Goal: Find specific page/section

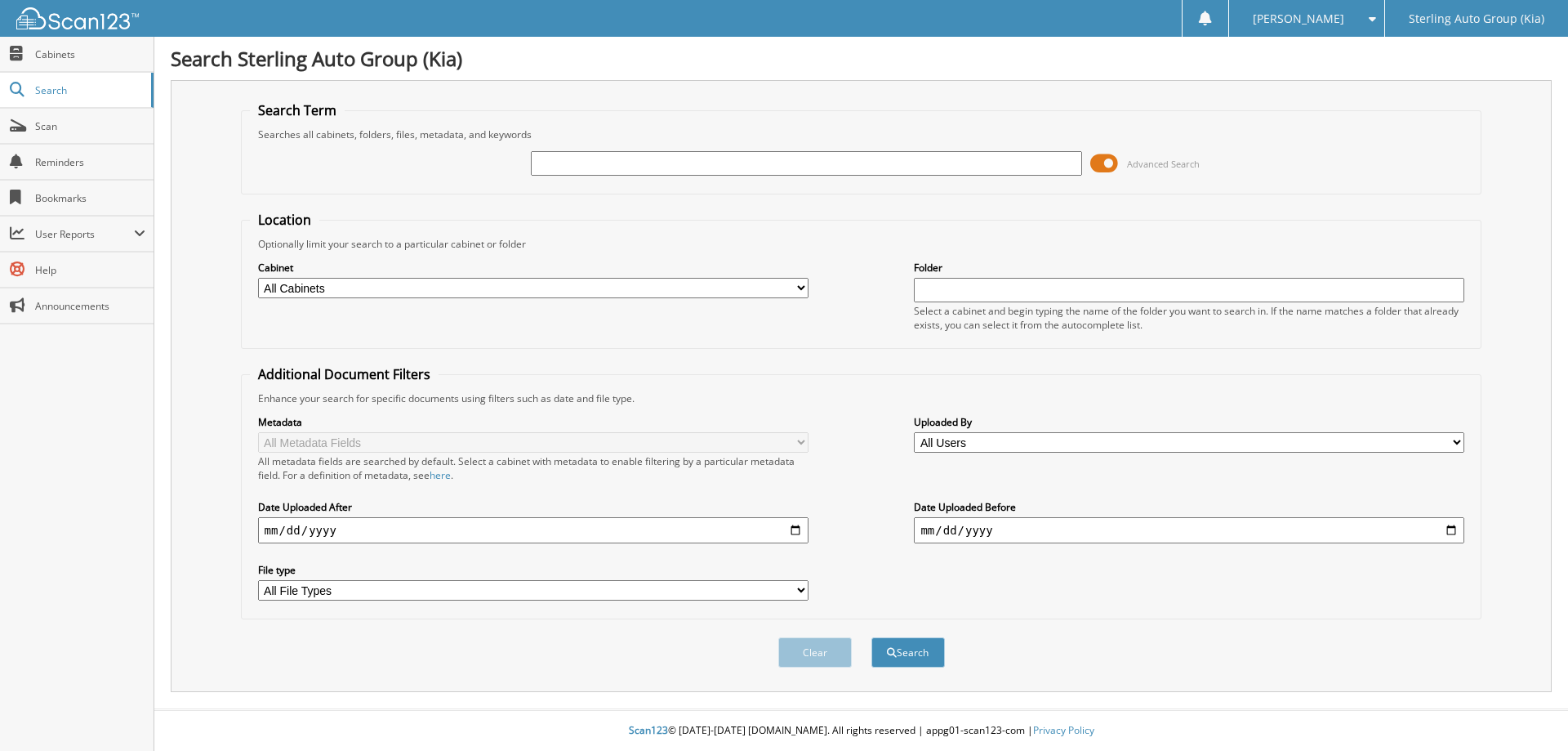
click at [616, 167] on input "text" at bounding box center [805, 163] width 551 height 25
type input "[PERSON_NAME]"
click at [872, 637] on button "Search" at bounding box center [908, 652] width 74 height 30
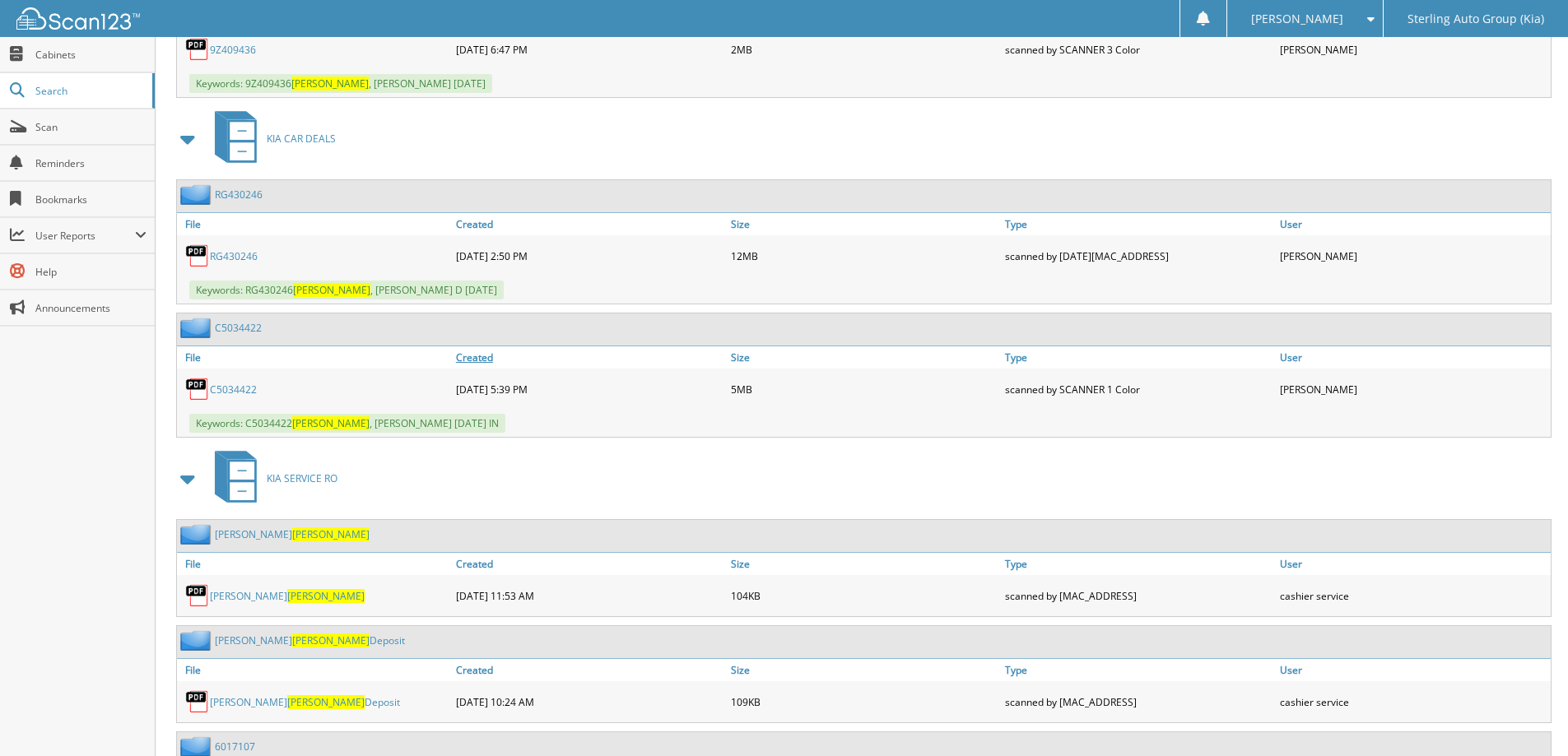
scroll to position [1316, 0]
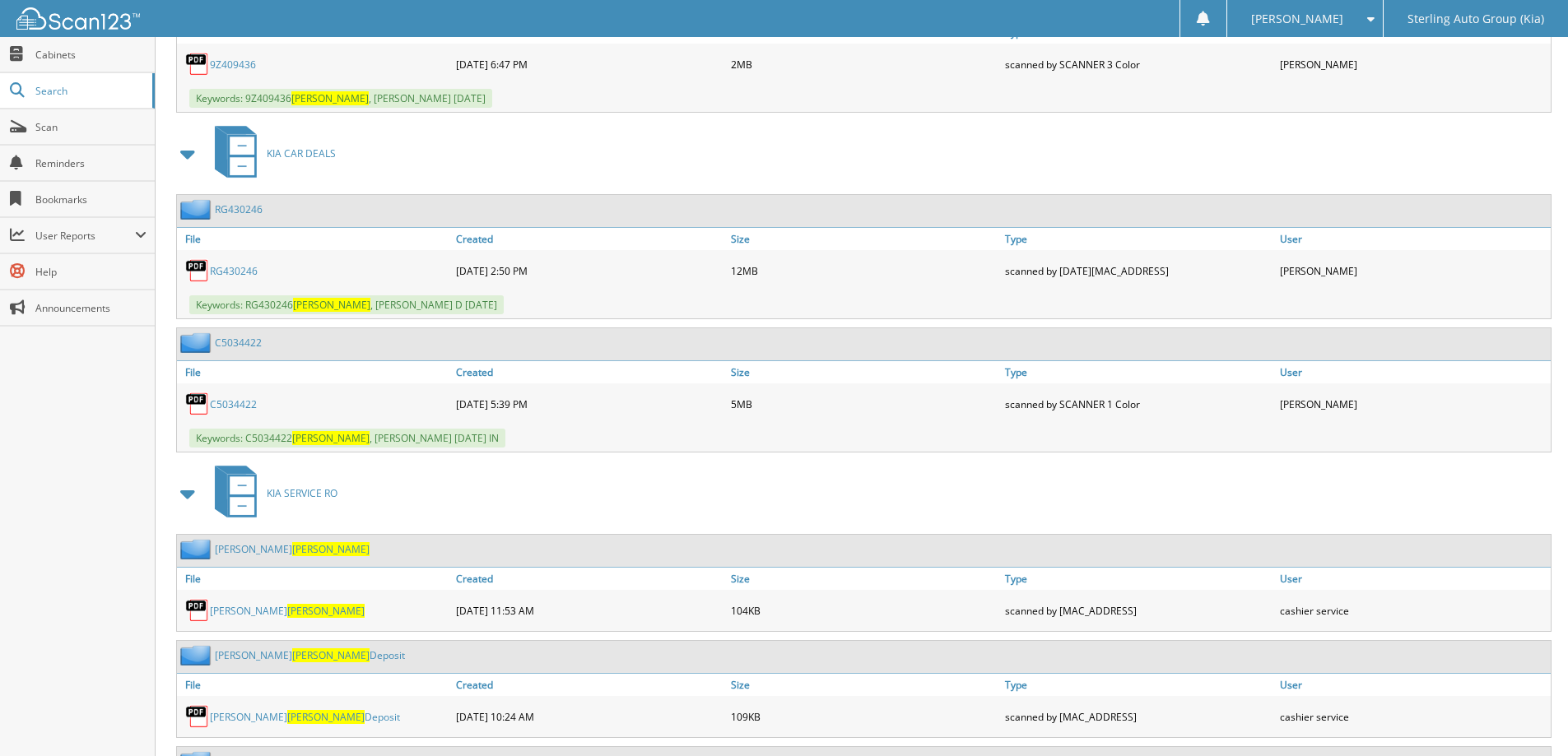
click at [226, 274] on link "RG430246" at bounding box center [234, 270] width 48 height 14
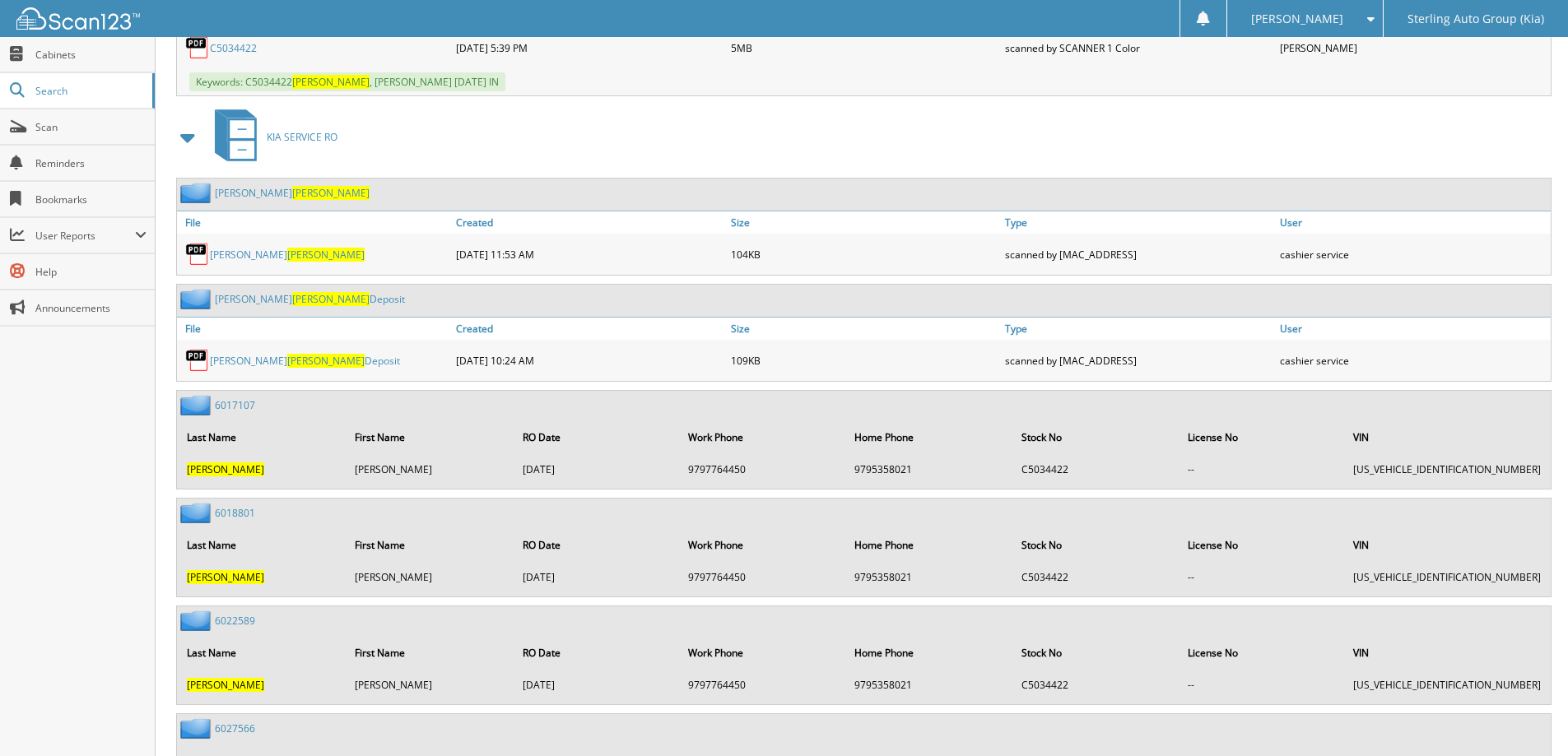
scroll to position [1645, 0]
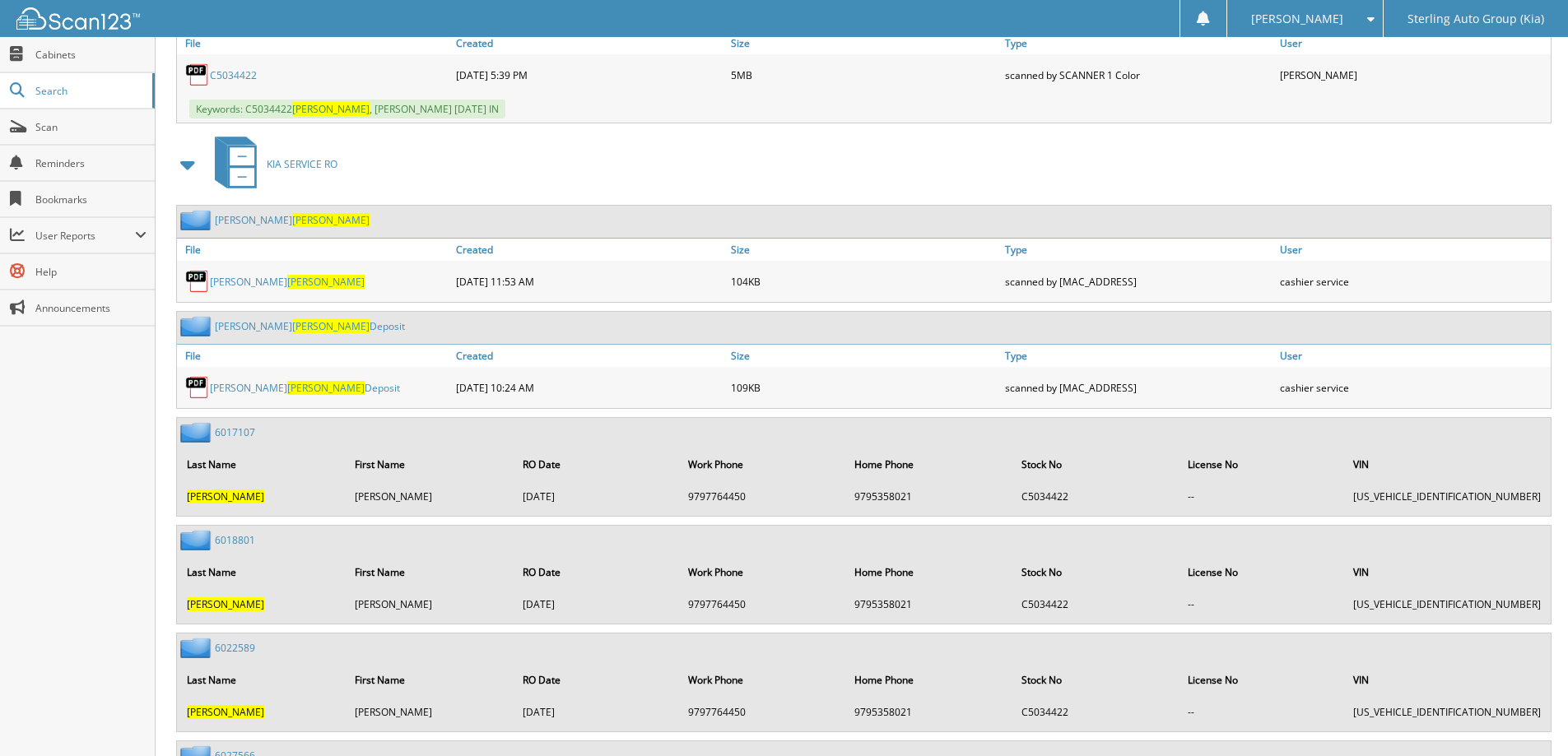
click at [233, 285] on link "[PERSON_NAME]" at bounding box center [287, 281] width 155 height 14
click at [270, 389] on link "[PERSON_NAME] Deposit" at bounding box center [304, 388] width 190 height 14
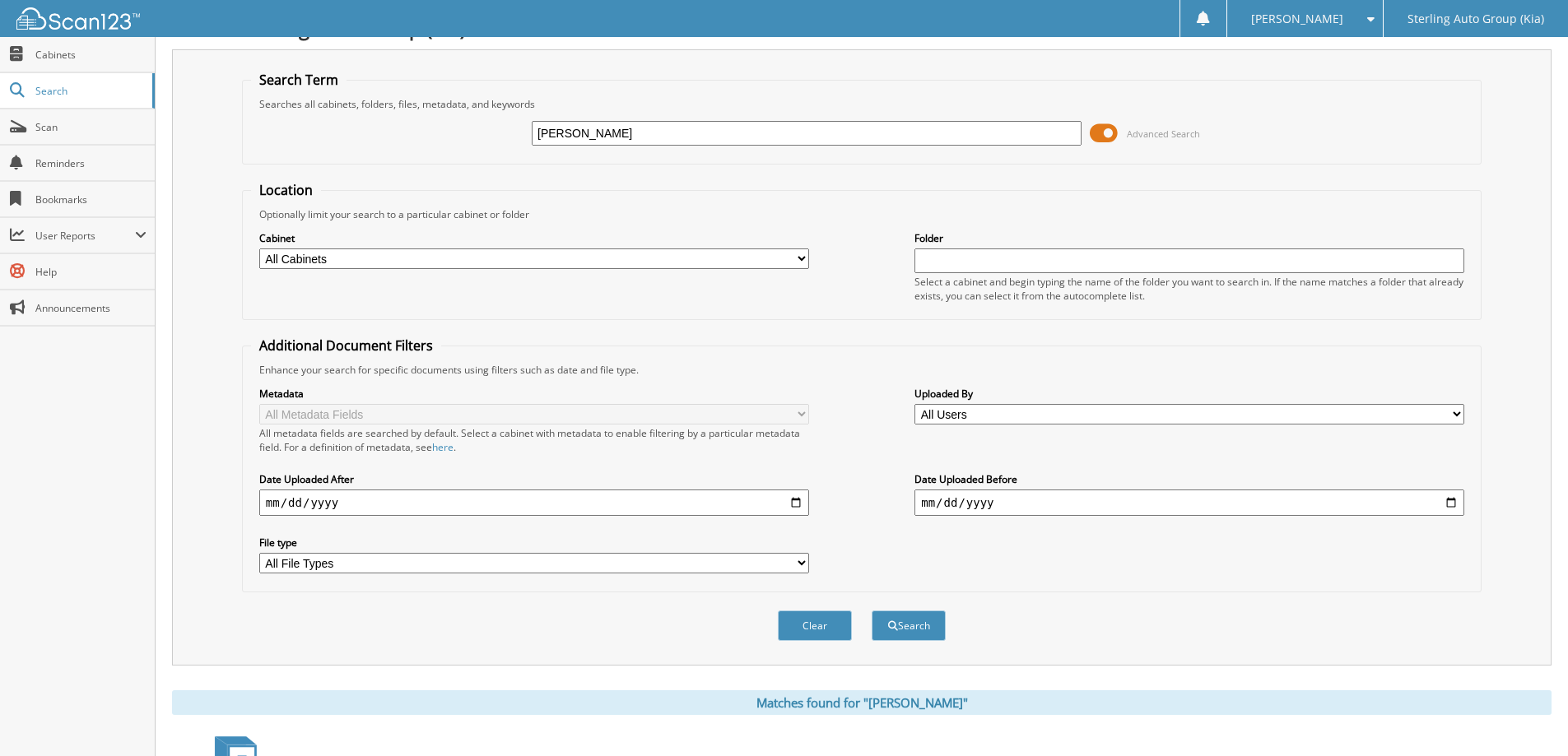
scroll to position [0, 0]
